Goal: Find specific page/section: Find specific page/section

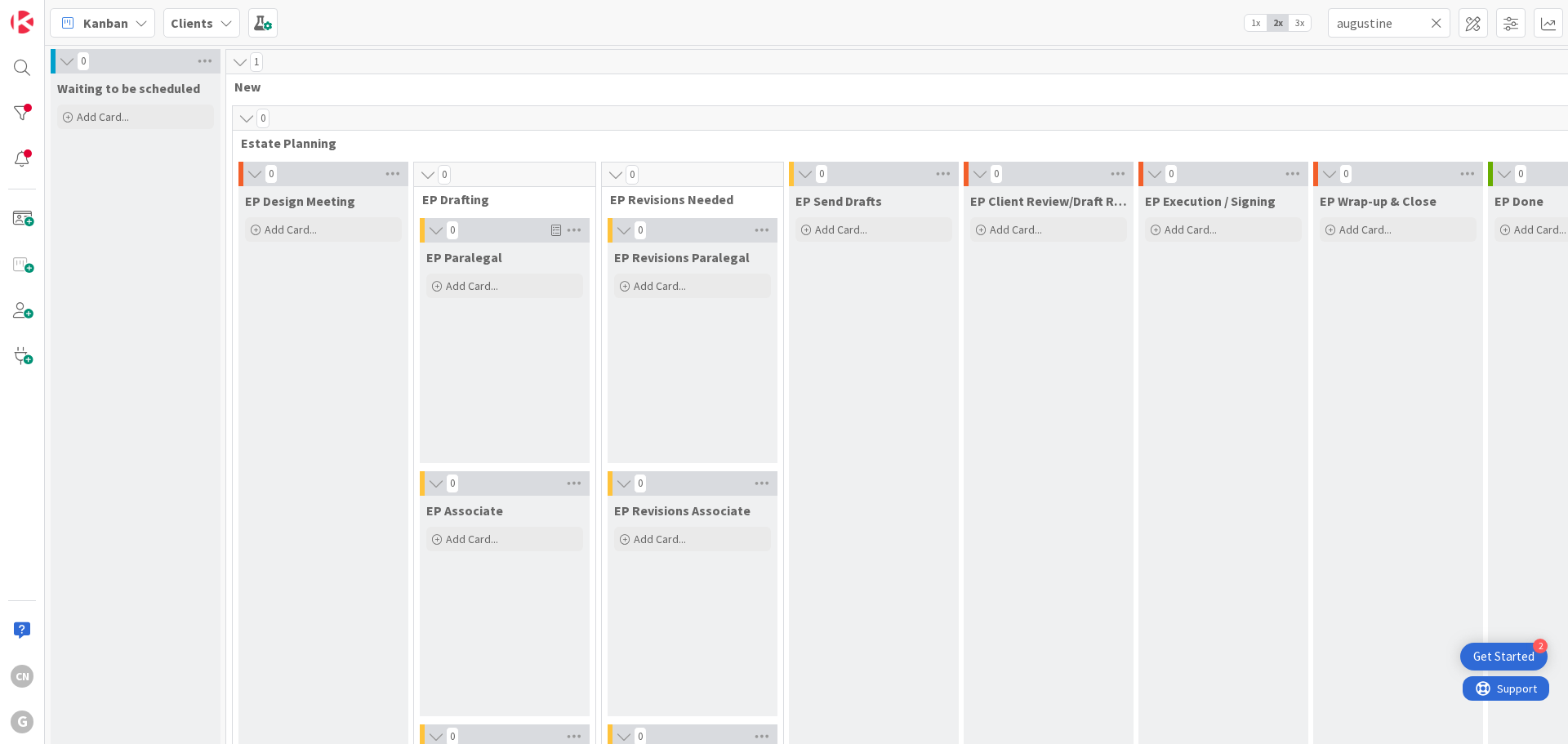
scroll to position [2447, 0]
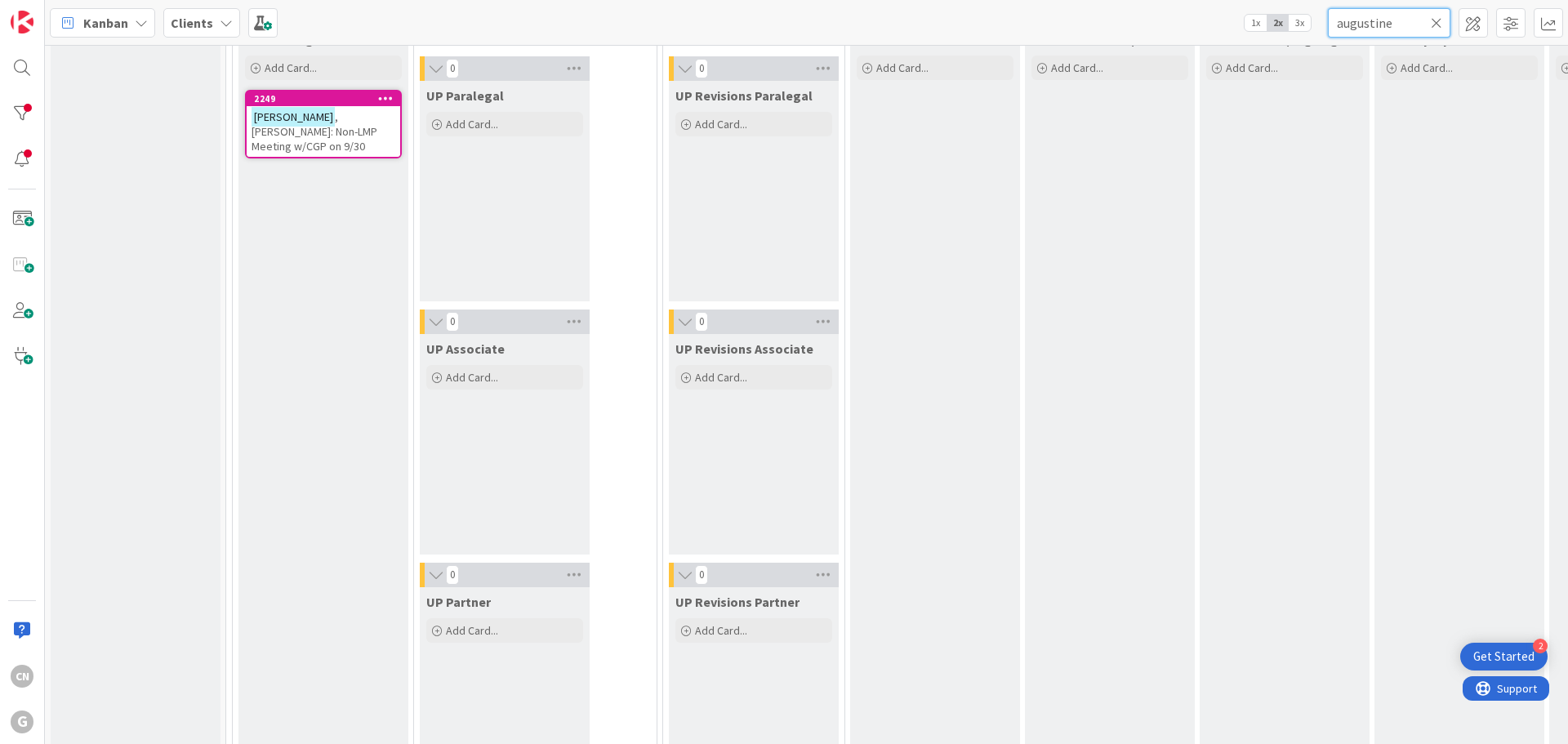
drag, startPoint x: 1266, startPoint y: 46, endPoint x: 1225, endPoint y: 52, distance: 41.4
click at [1226, 51] on div "Kanban Clients 1x 2x 3x augustine 0 Waiting to be scheduled Add Card... 1 New 0…" at bounding box center [807, 372] width 1523 height 744
type input "[PERSON_NAME]"
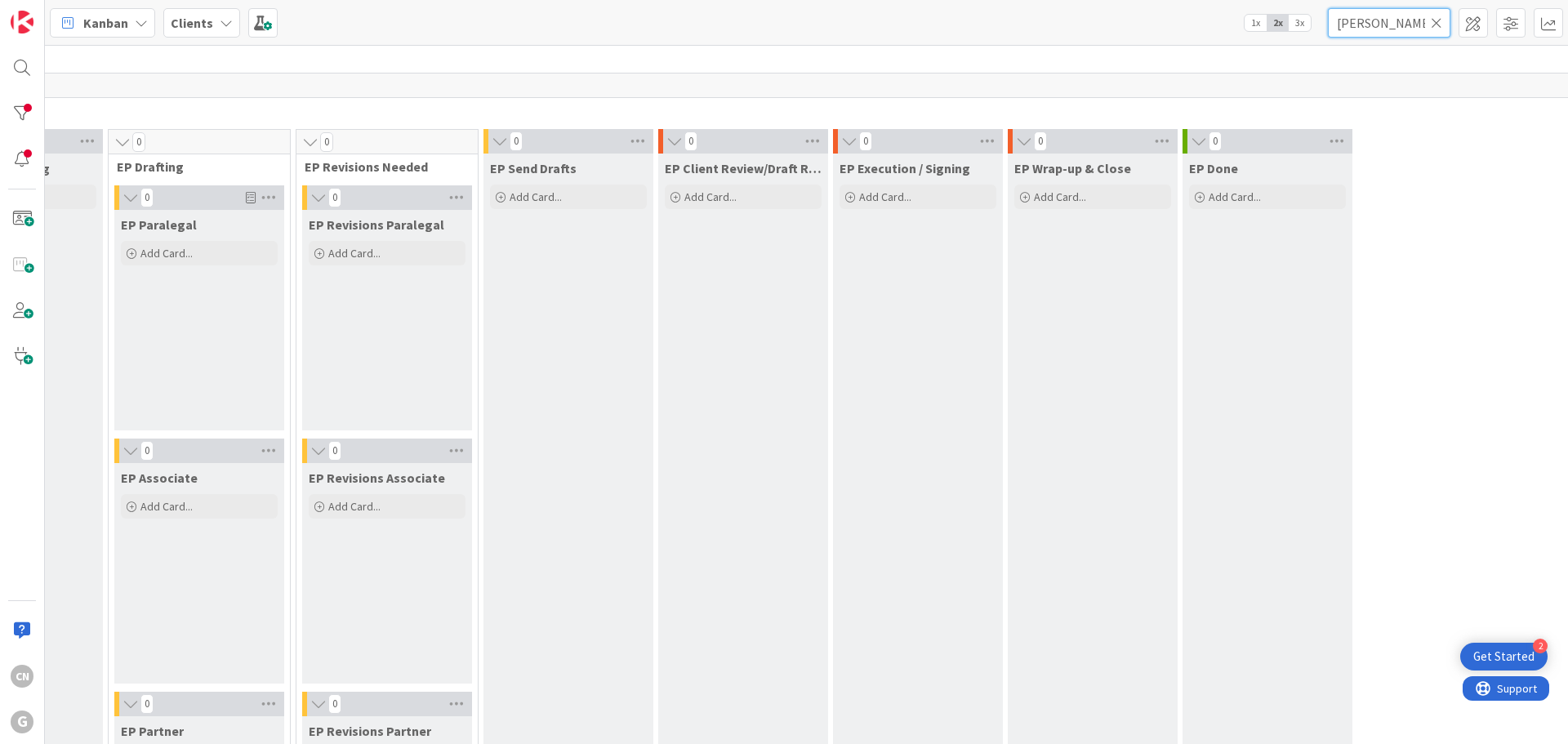
scroll to position [0, 305]
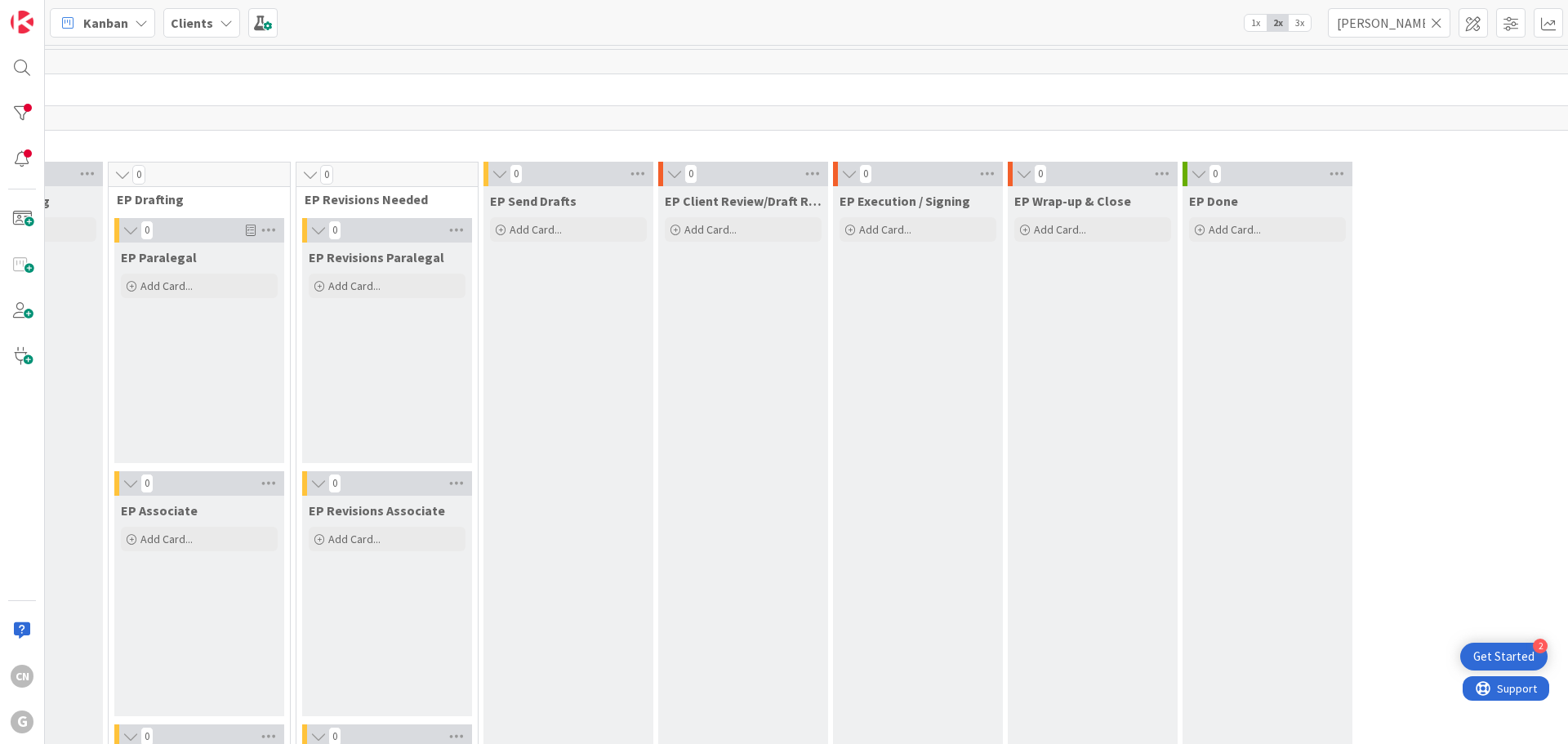
click at [1434, 23] on icon at bounding box center [1436, 23] width 11 height 15
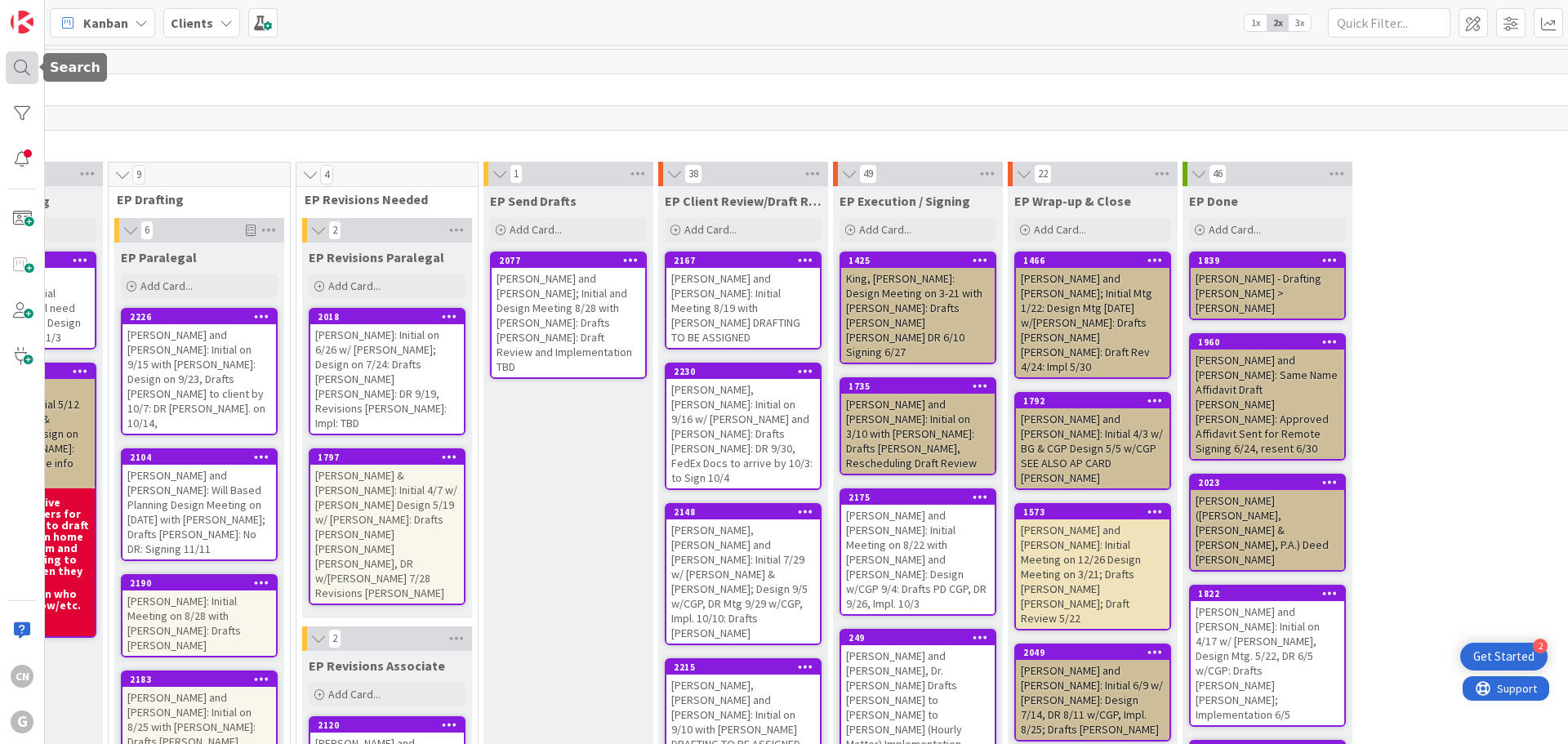
click at [18, 66] on div at bounding box center [22, 68] width 33 height 33
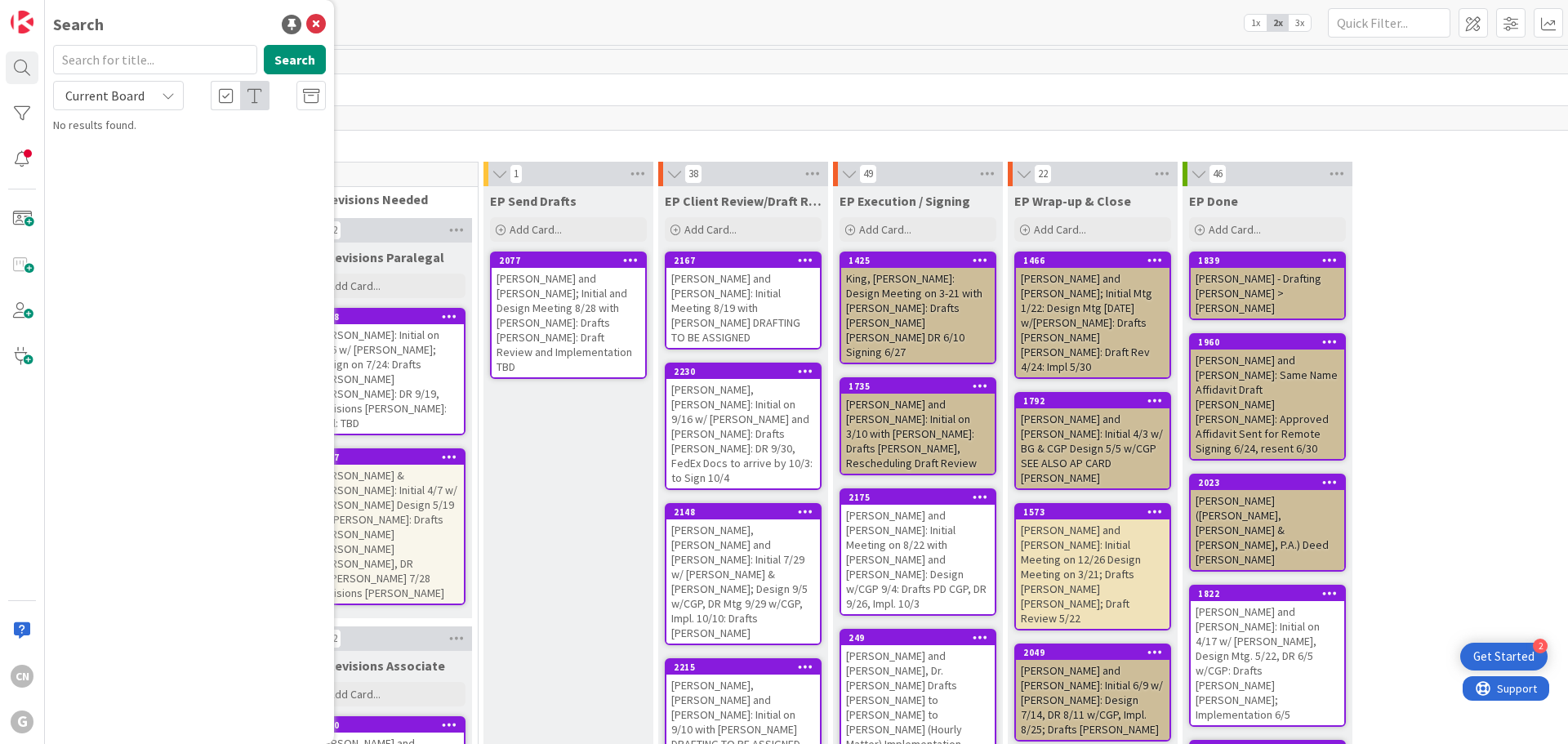
click at [110, 58] on input "text" at bounding box center [155, 59] width 204 height 29
type input "[PERSON_NAME]"
click at [275, 56] on button "Search" at bounding box center [295, 59] width 62 height 29
click at [188, 142] on span "[PERSON_NAME]: Drafts [PERSON_NAME] [PERSON_NAME] [PERSON_NAME]" at bounding box center [196, 161] width 239 height 49
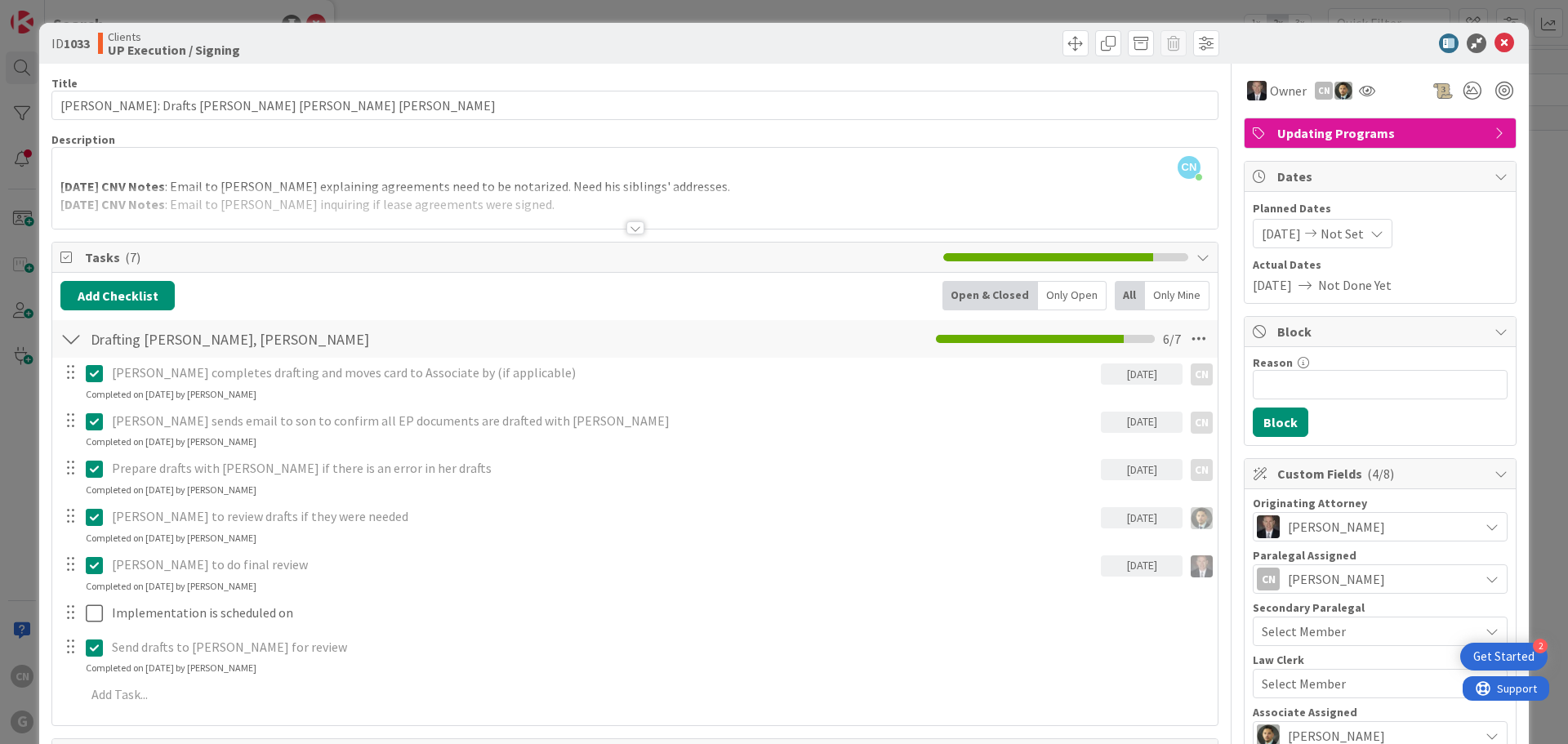
click at [194, 171] on div "CN [PERSON_NAME] just joined [DATE] CNV Notes : Email to [PERSON_NAME] explaini…" at bounding box center [634, 188] width 1166 height 81
